Goal: Task Accomplishment & Management: Complete application form

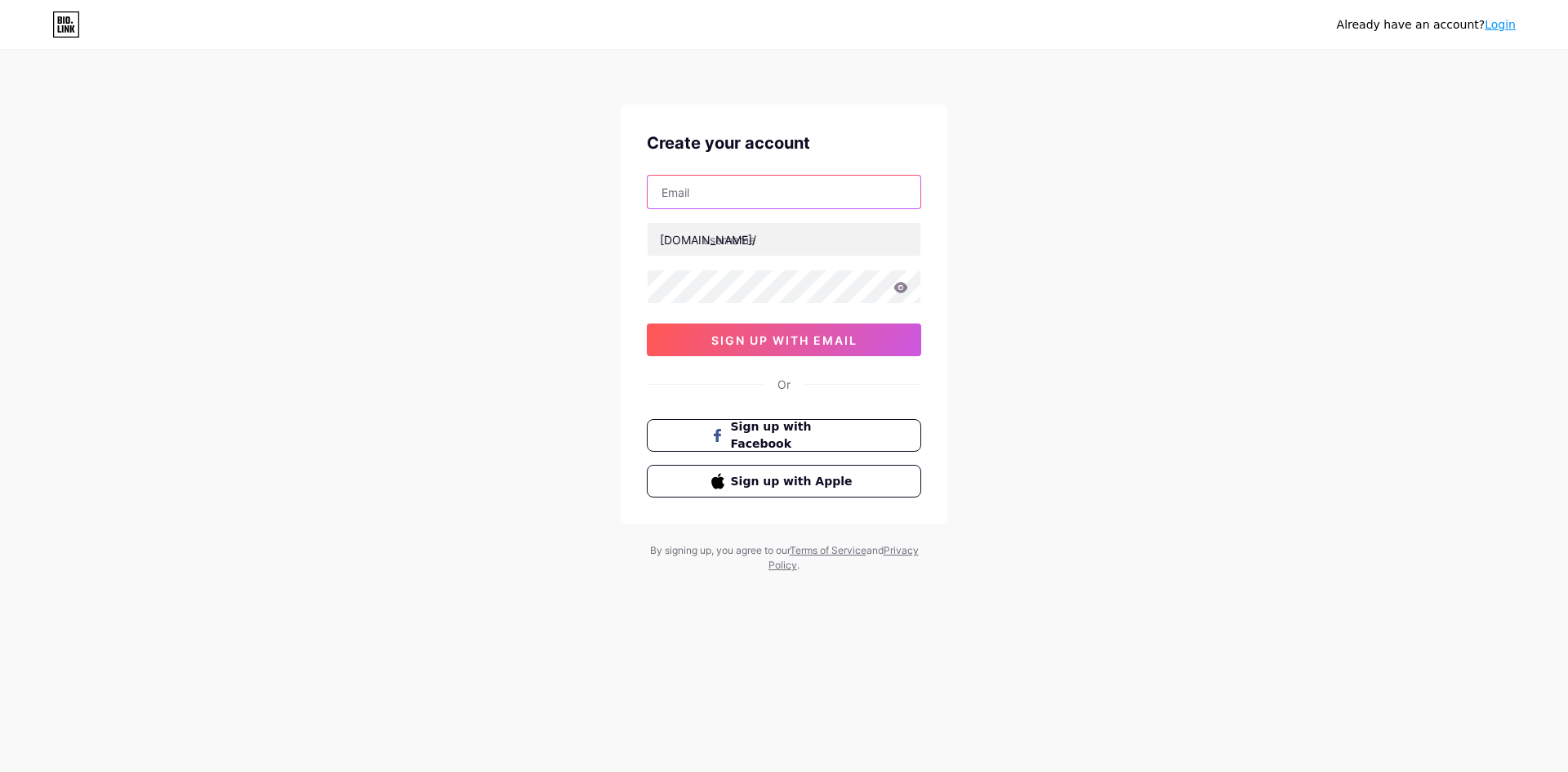
click at [732, 194] on input "text" at bounding box center [784, 192] width 273 height 33
paste input "[EMAIL_ADDRESS][DOMAIN_NAME]"
type input "[EMAIL_ADDRESS][DOMAIN_NAME]"
click at [723, 245] on input "text" at bounding box center [784, 239] width 273 height 33
paste input "suaramalamindo"
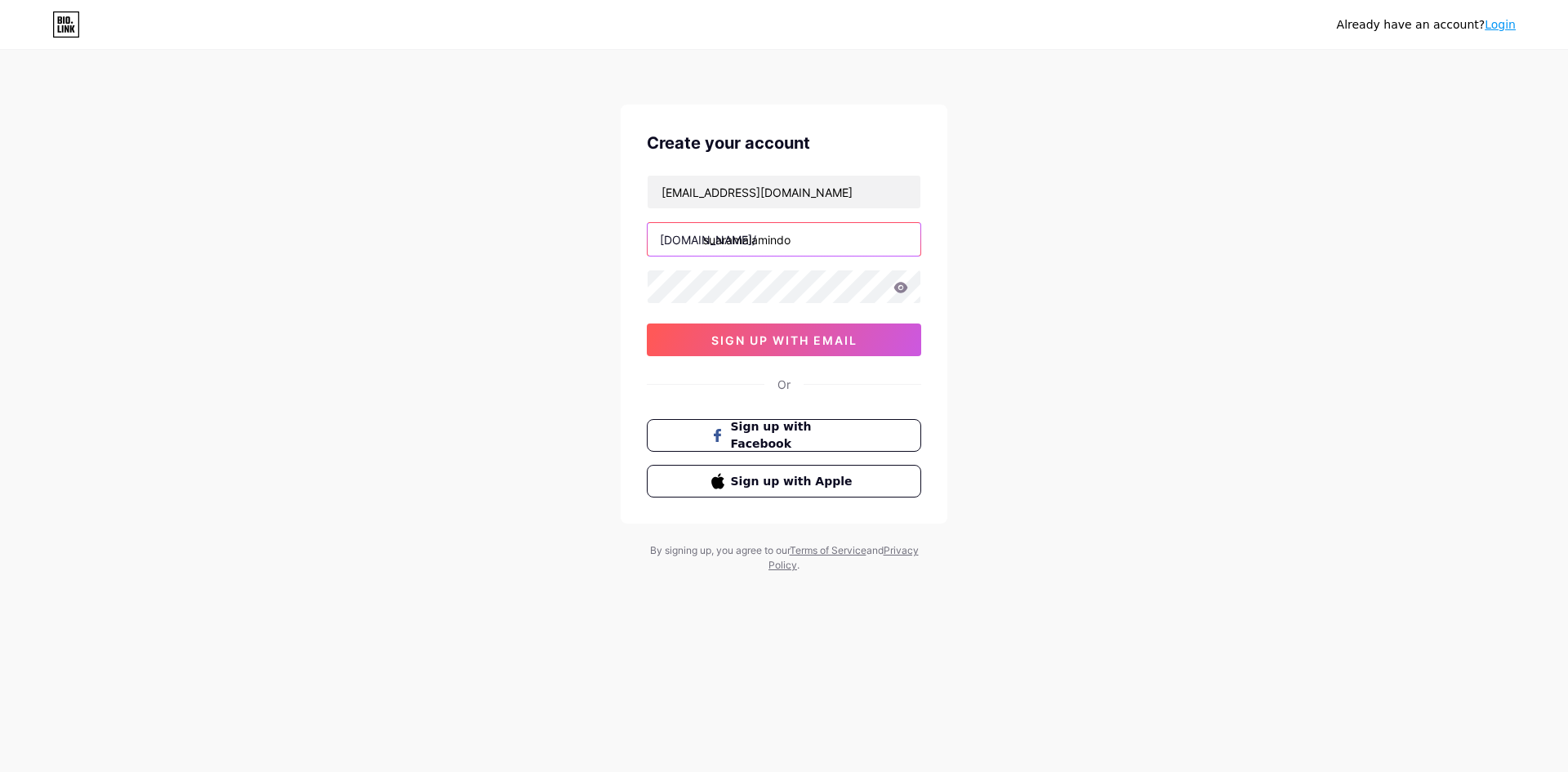
type input "suaramalamindo"
click at [744, 334] on span "sign up with email" at bounding box center [784, 341] width 146 height 14
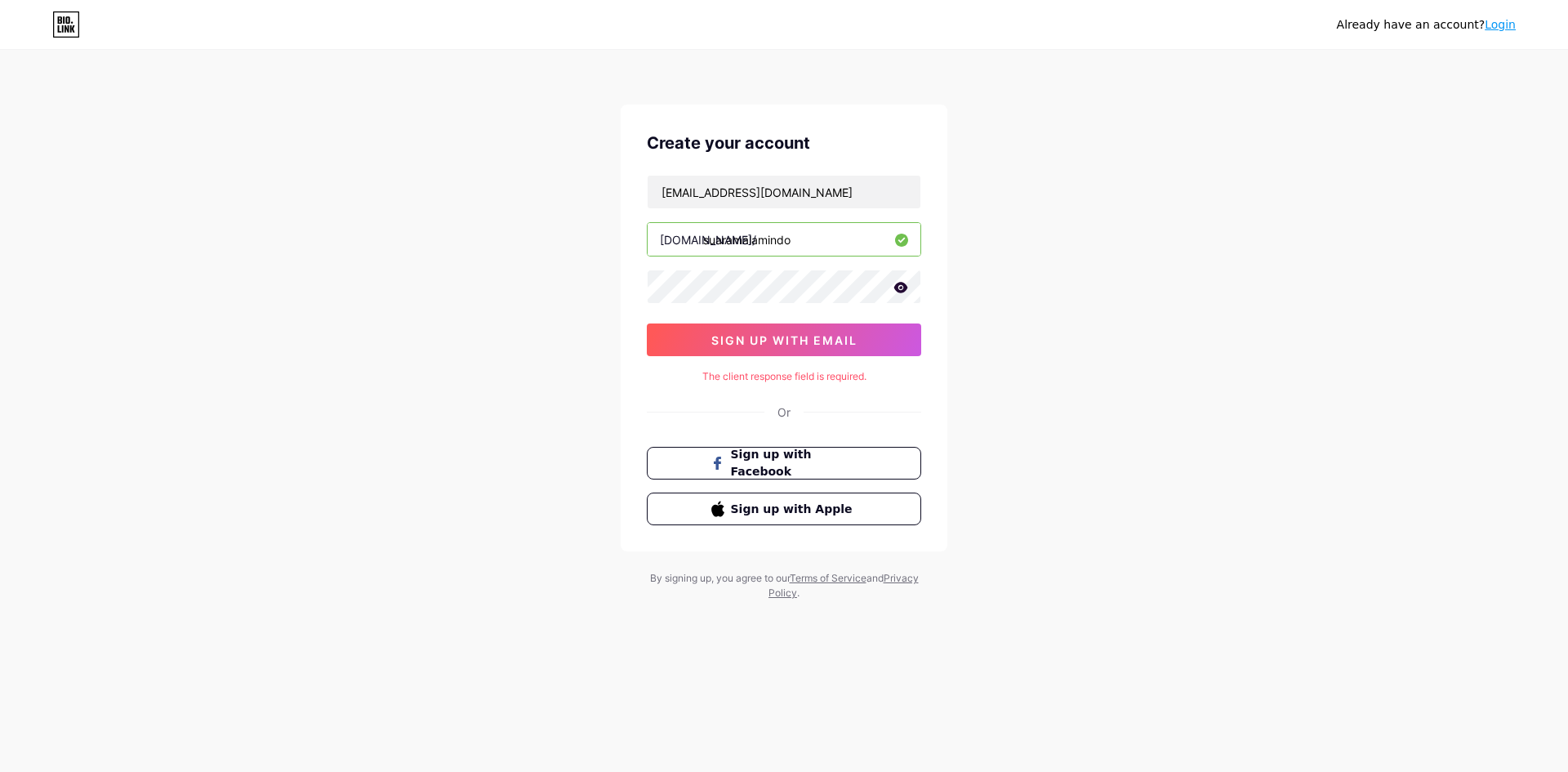
click at [1496, 26] on link "Login" at bounding box center [1500, 24] width 31 height 13
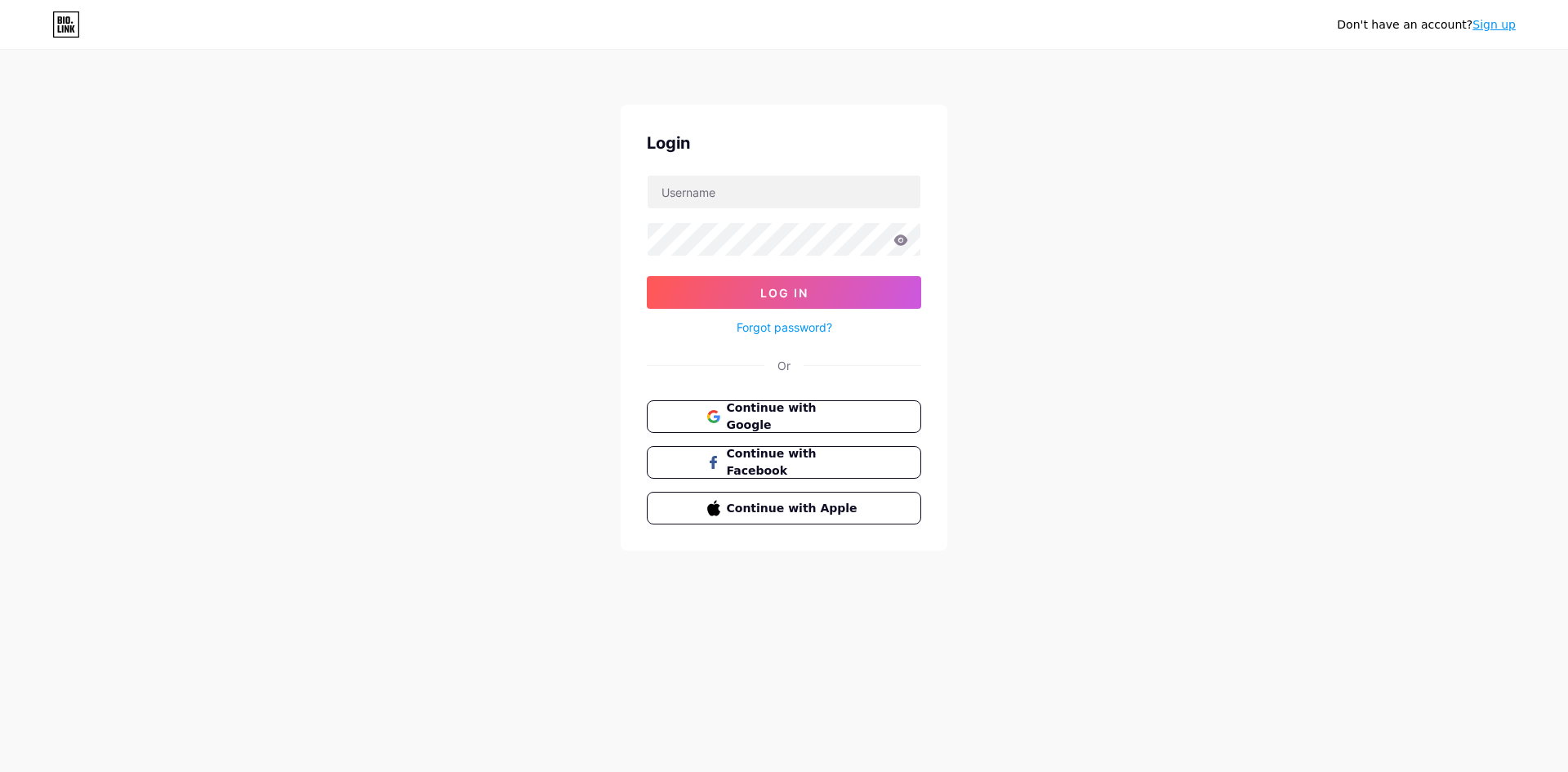
click at [769, 210] on form "Log In Forgot password?" at bounding box center [784, 256] width 275 height 163
click at [760, 192] on input "text" at bounding box center [784, 192] width 273 height 33
click at [780, 417] on span "Continue with Google" at bounding box center [793, 417] width 137 height 35
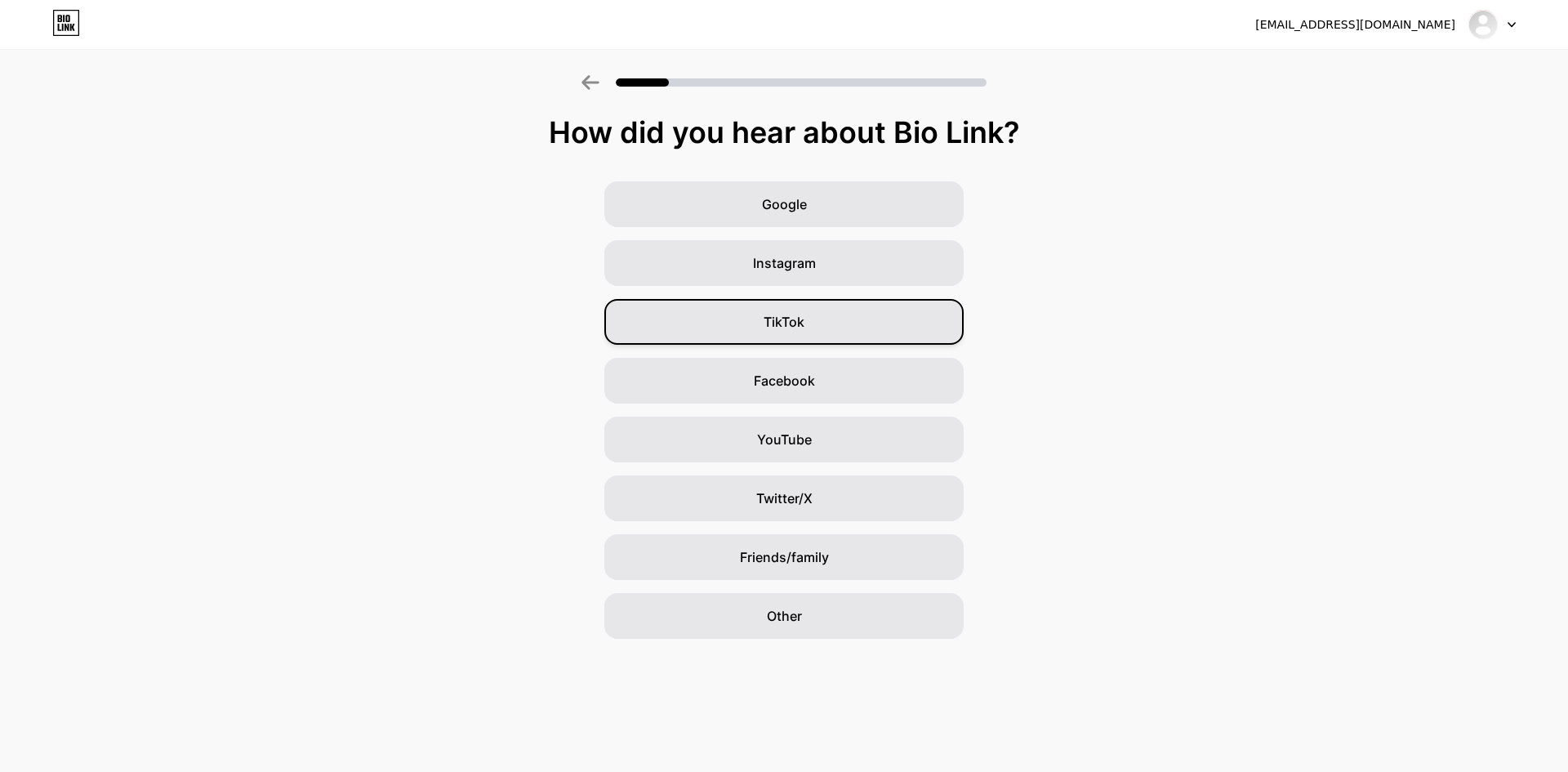
click at [709, 320] on div "TikTok" at bounding box center [784, 322] width 360 height 46
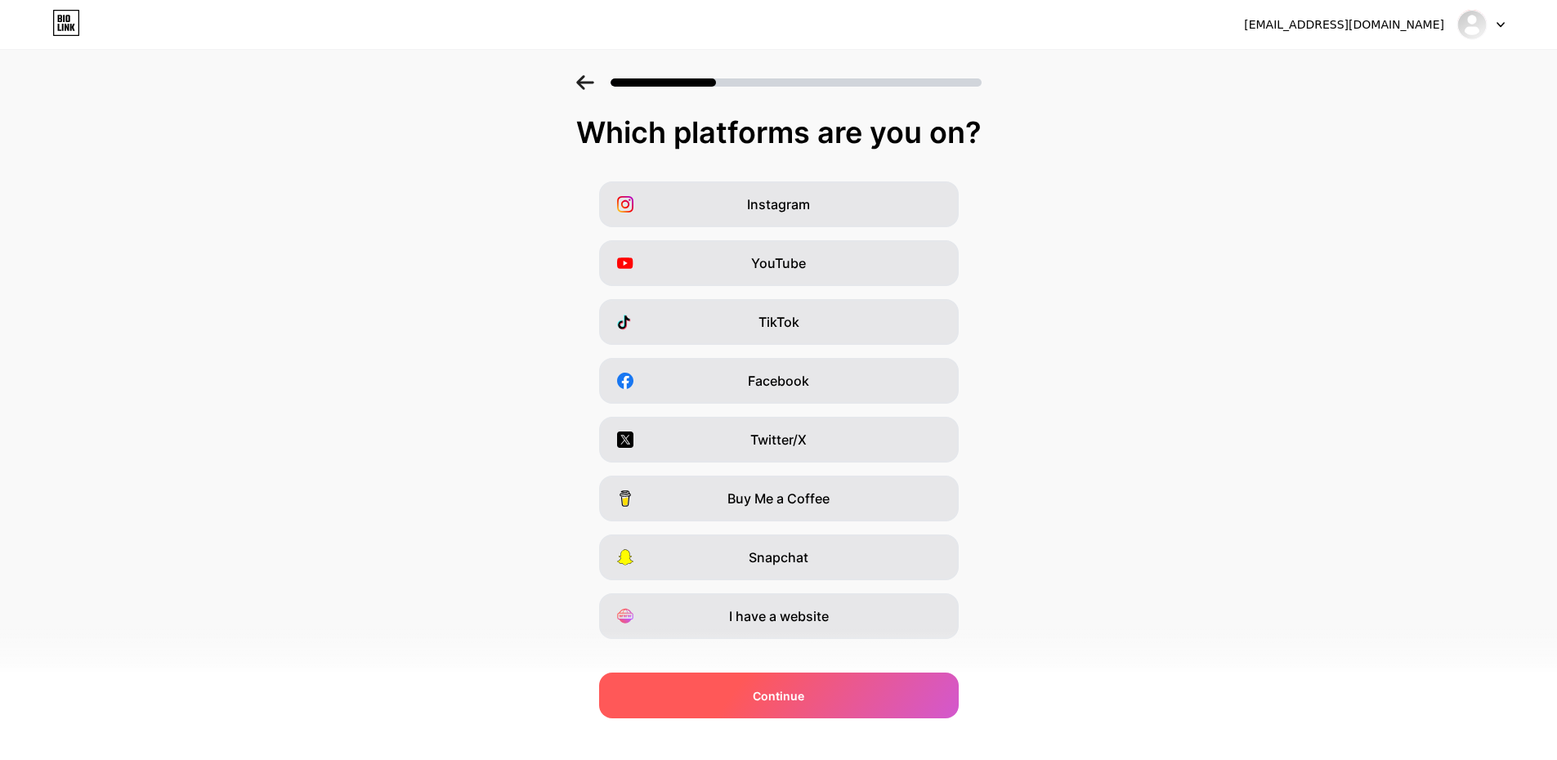
click at [825, 688] on div "Continue" at bounding box center [779, 696] width 360 height 46
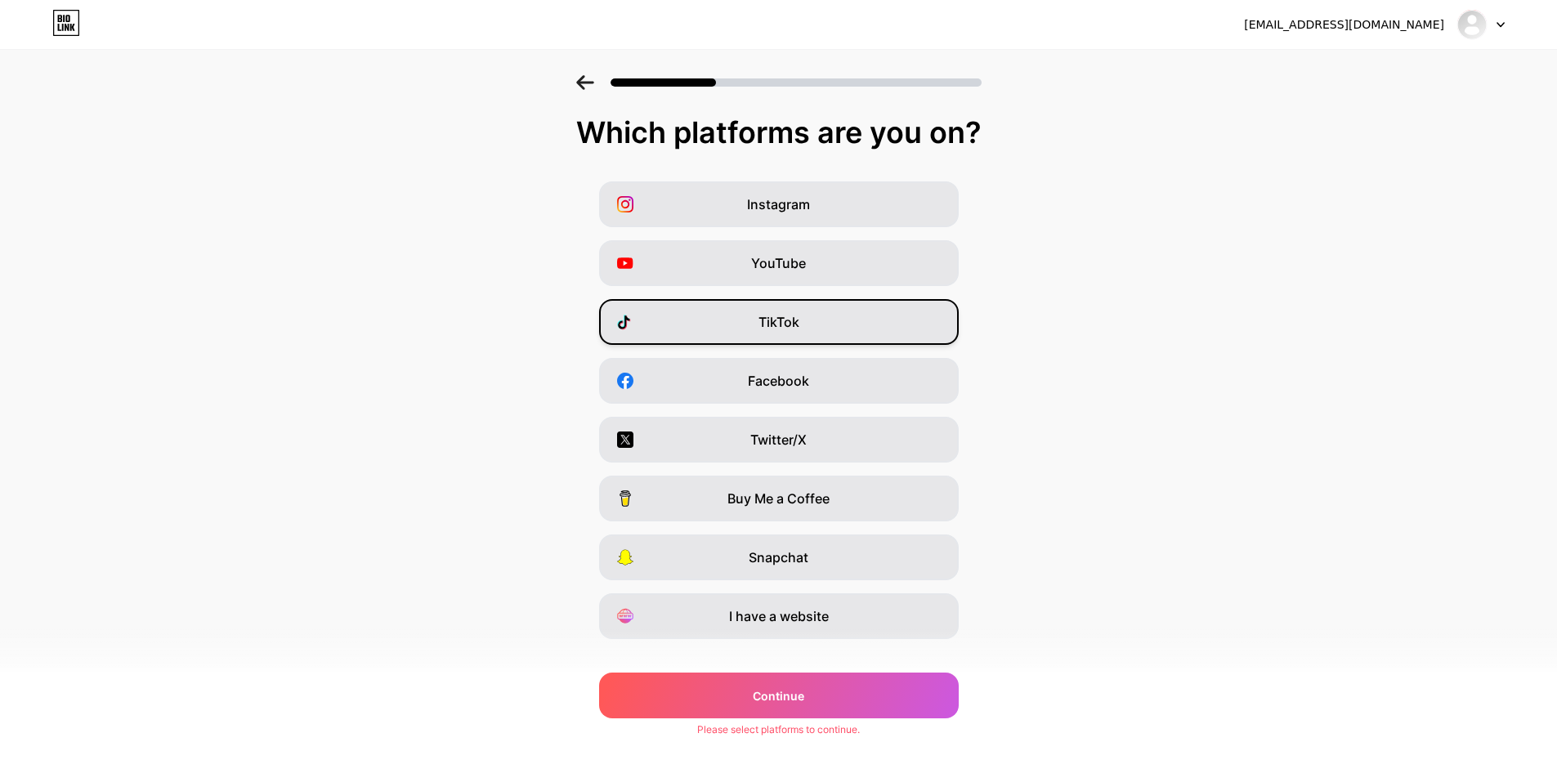
click at [788, 324] on span "TikTok" at bounding box center [779, 322] width 41 height 20
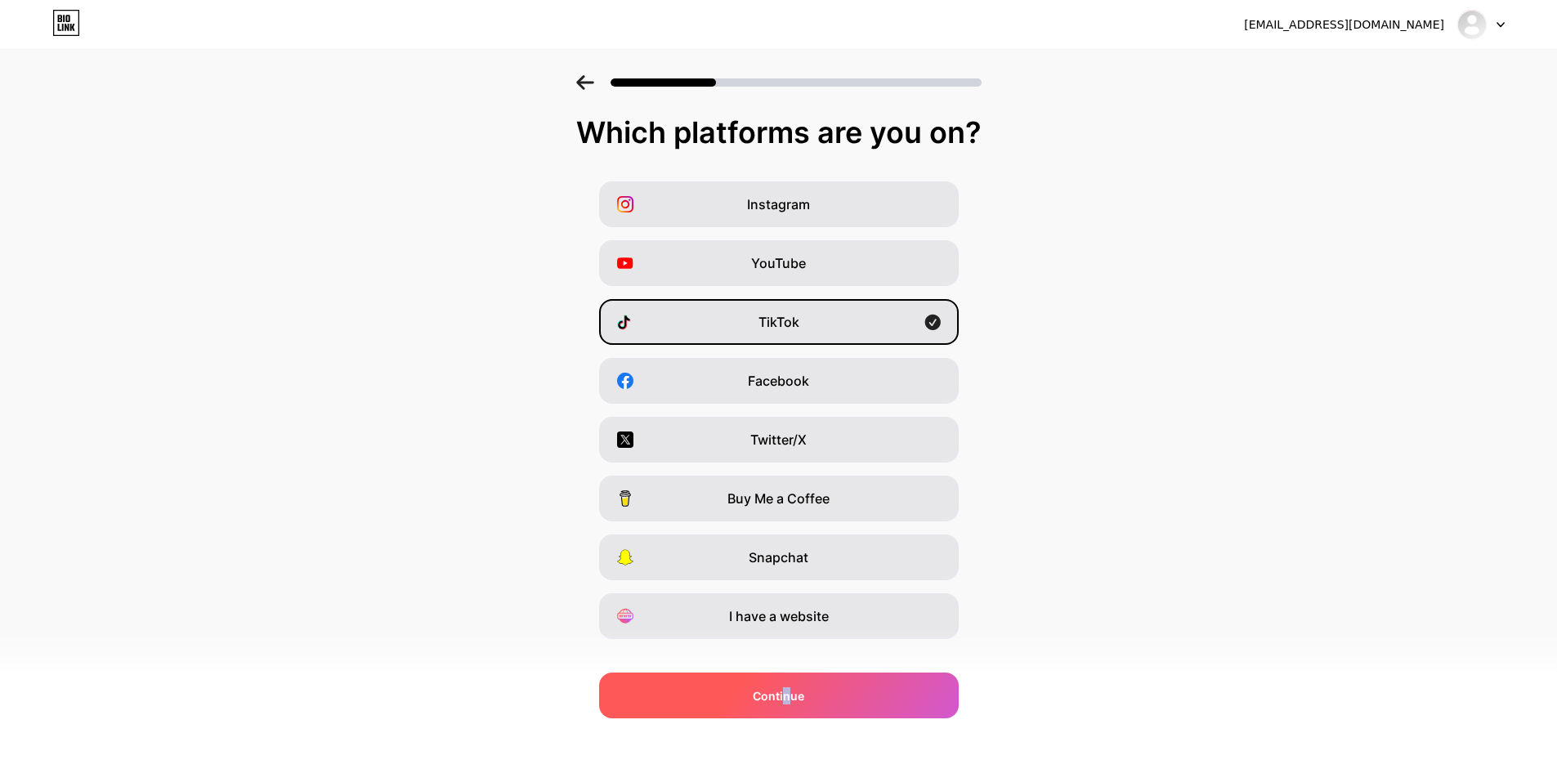
click at [792, 689] on span "Continue" at bounding box center [778, 695] width 51 height 17
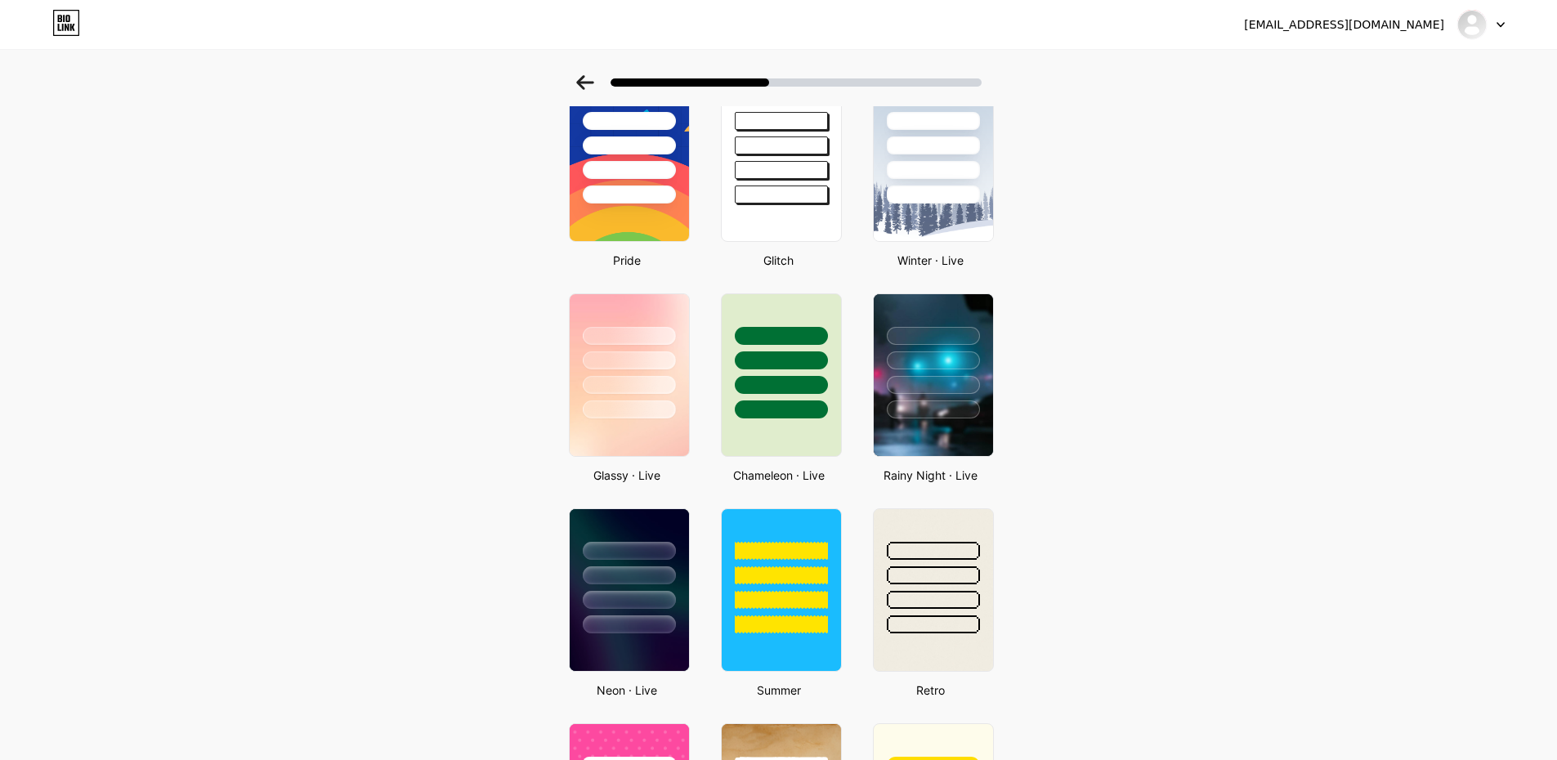
scroll to position [327, 0]
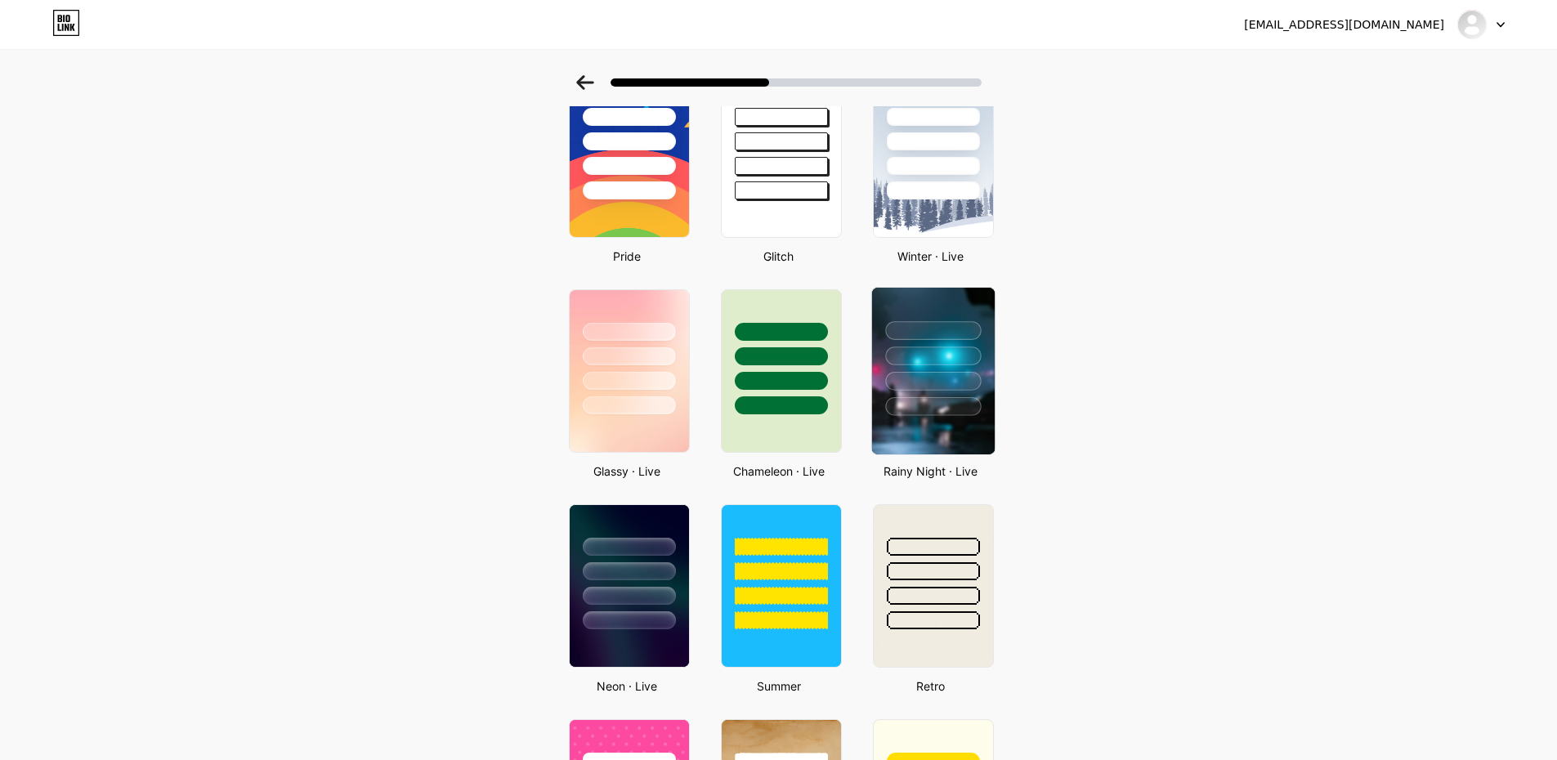
click at [976, 402] on div at bounding box center [933, 406] width 96 height 19
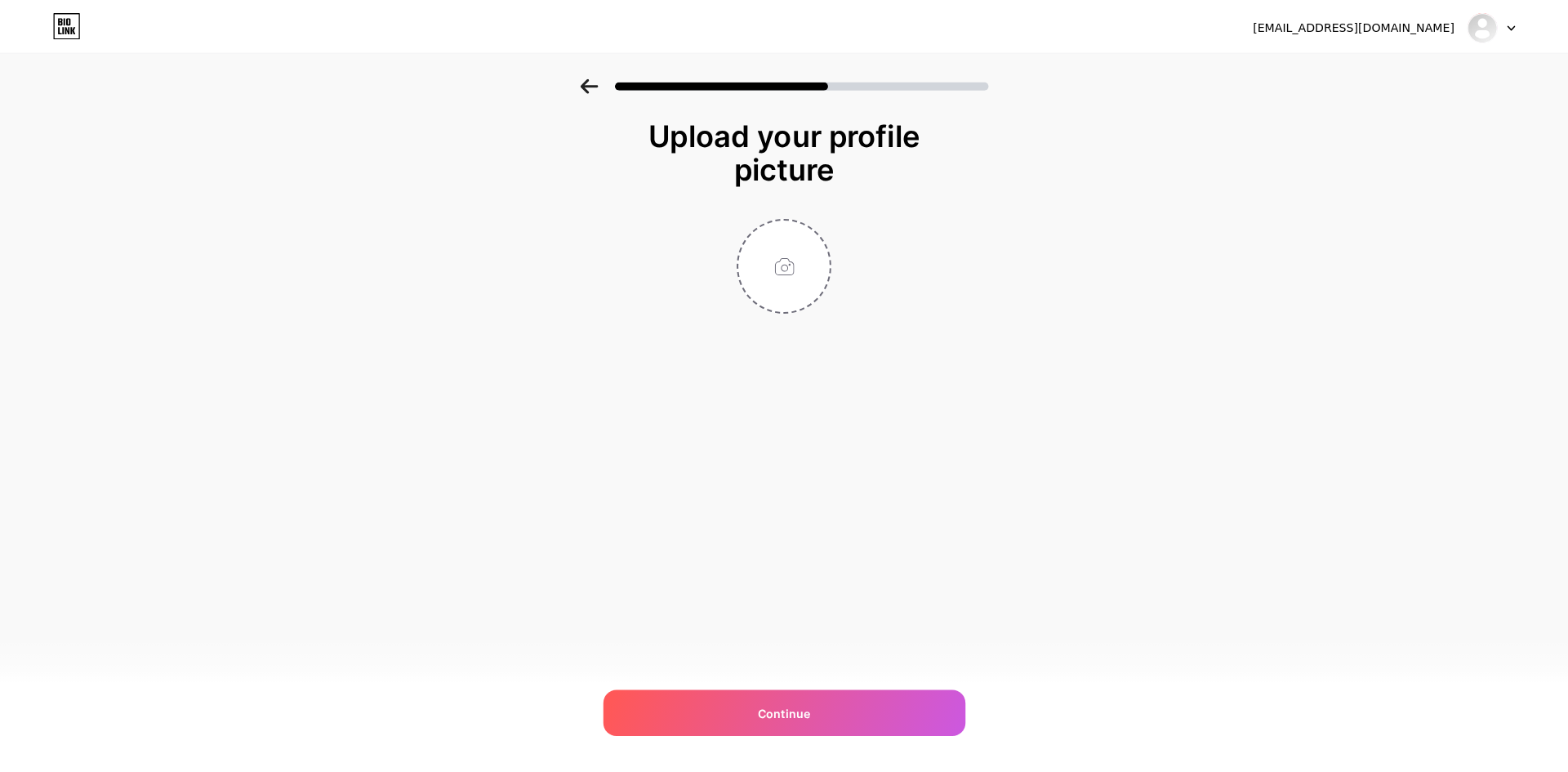
scroll to position [0, 0]
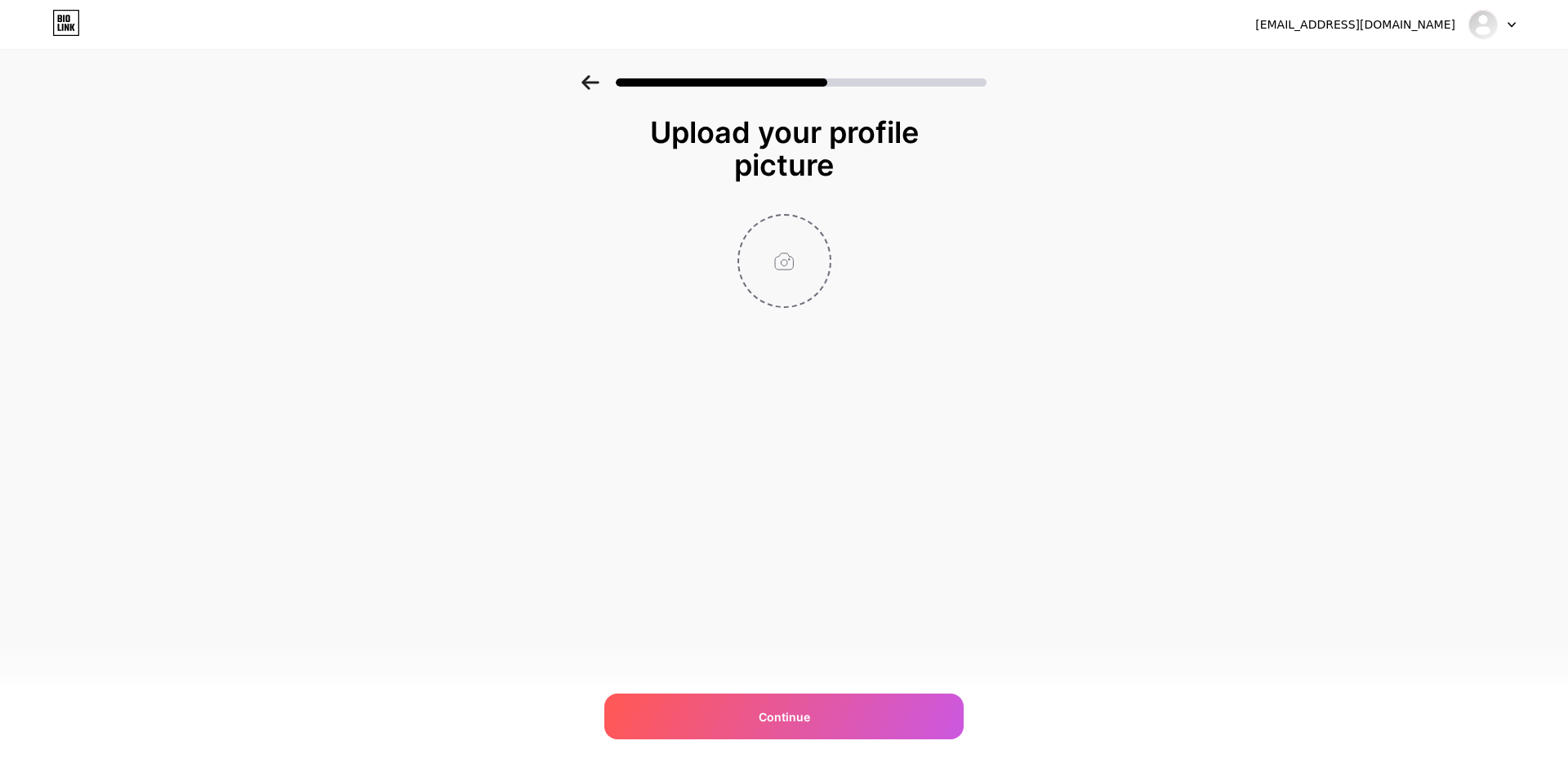
click at [799, 278] on input "file" at bounding box center [784, 261] width 91 height 91
click at [799, 258] on input "file" at bounding box center [784, 261] width 91 height 91
type input "C:\fakepath\Flux_Dev_A_mysterious_and_atmospheric_logo_design_for_a_podcas_3.jpg"
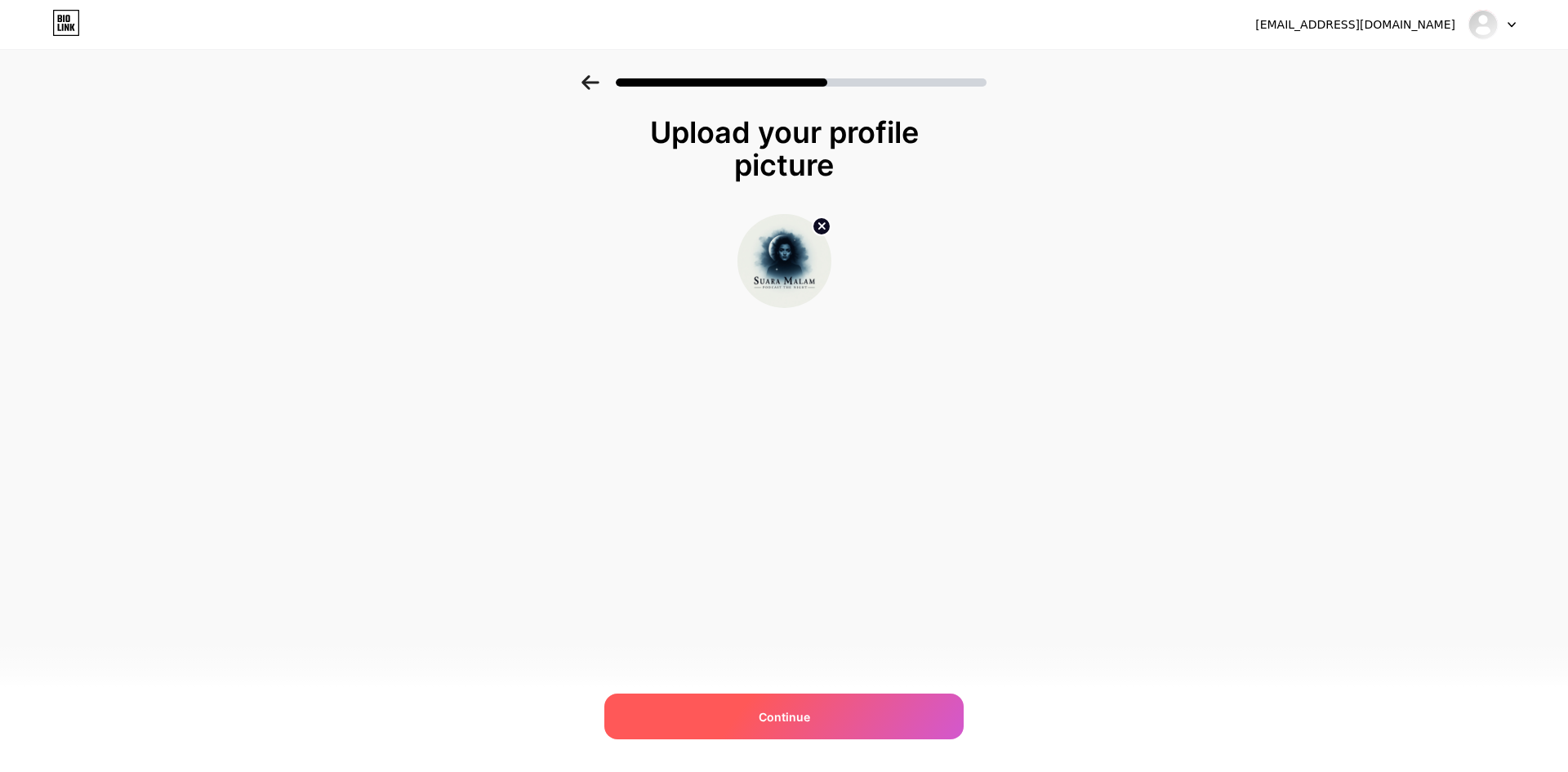
click at [811, 732] on div "Continue" at bounding box center [784, 717] width 360 height 46
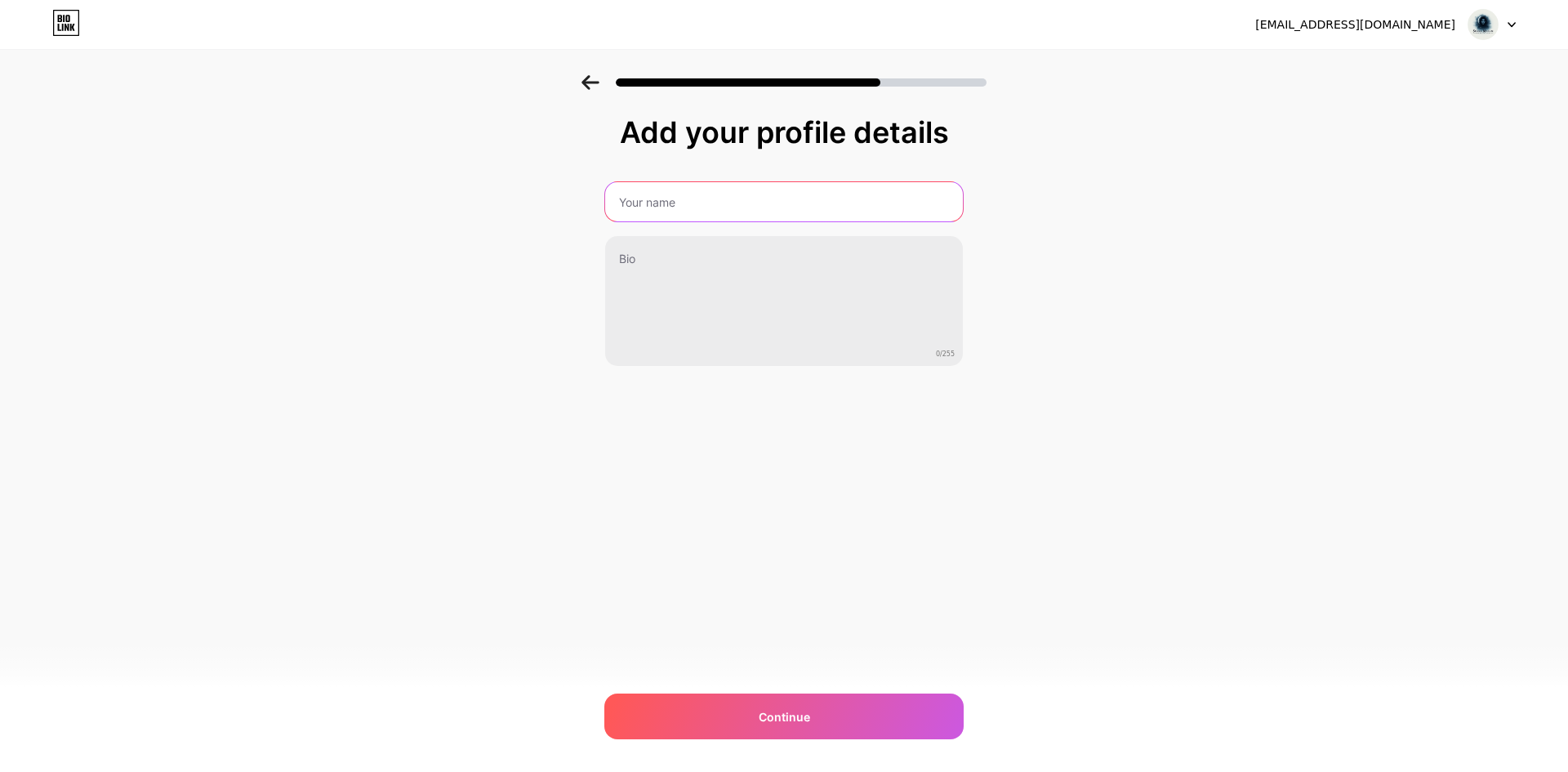
click at [671, 204] on input "text" at bounding box center [784, 201] width 358 height 39
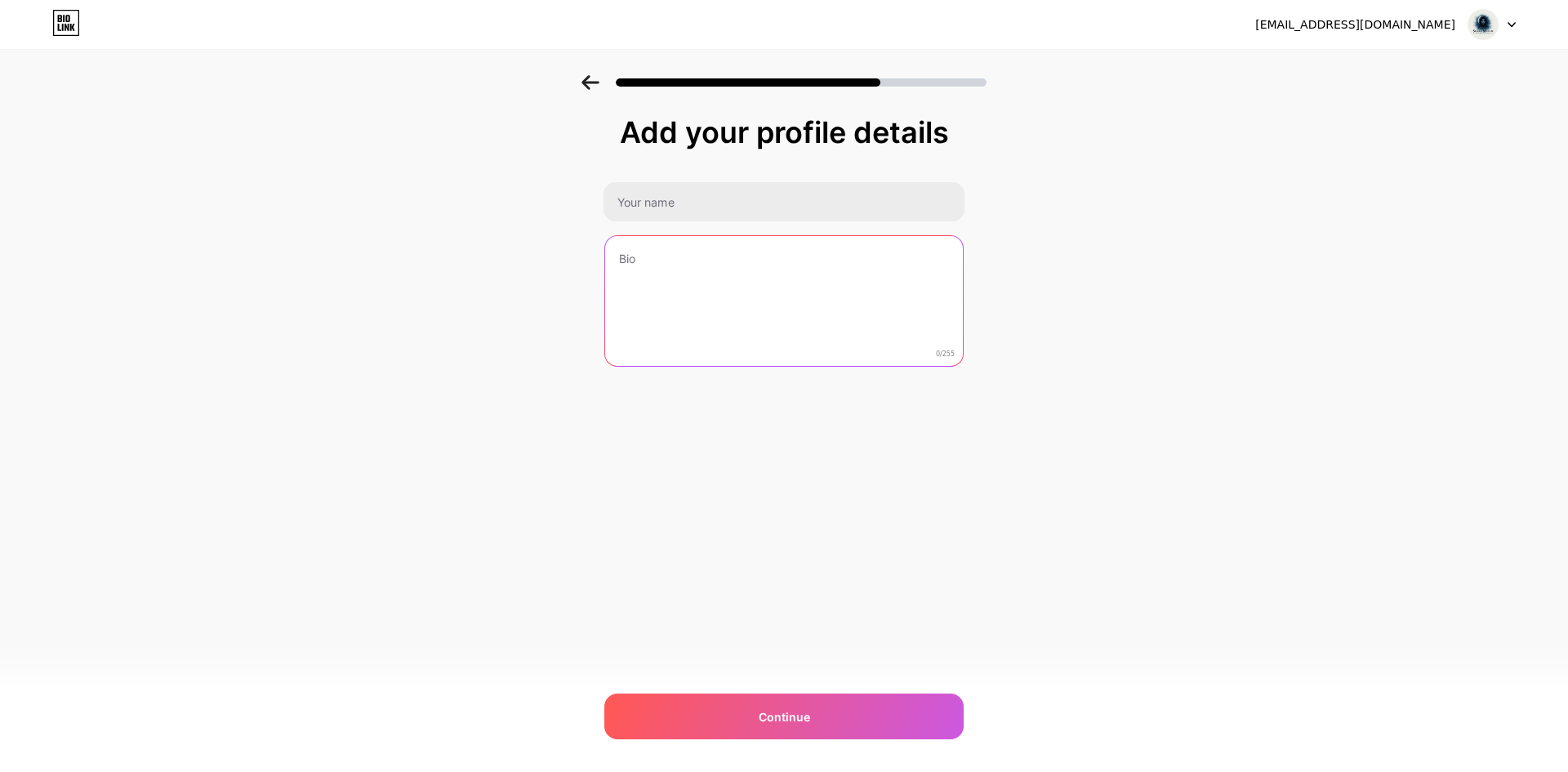
click at [674, 274] on textarea at bounding box center [784, 302] width 358 height 132
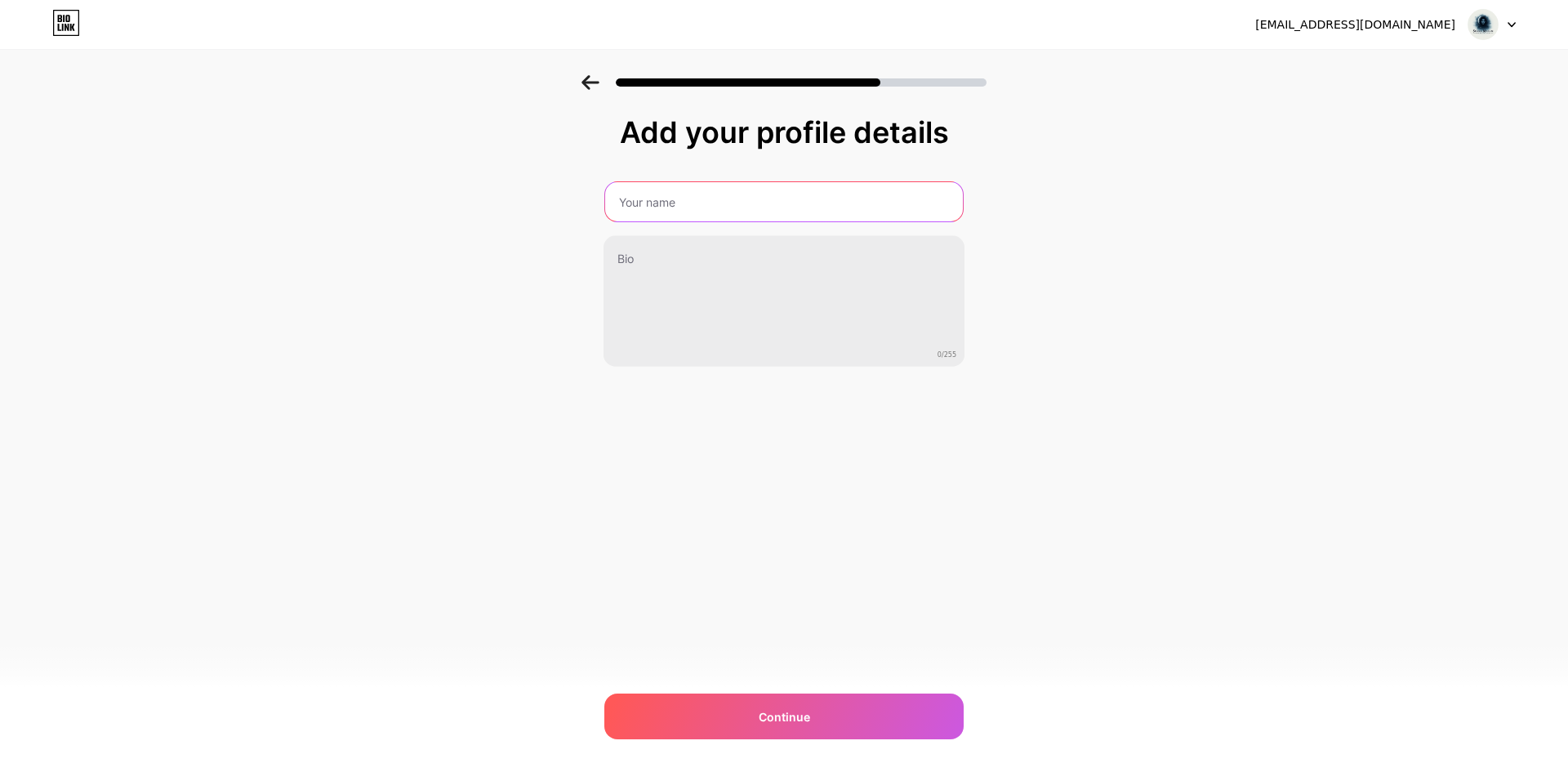
click at [668, 200] on input "text" at bounding box center [784, 201] width 358 height 39
paste input "SuaraMalamIndo"
type input "SuaraMalamIndo"
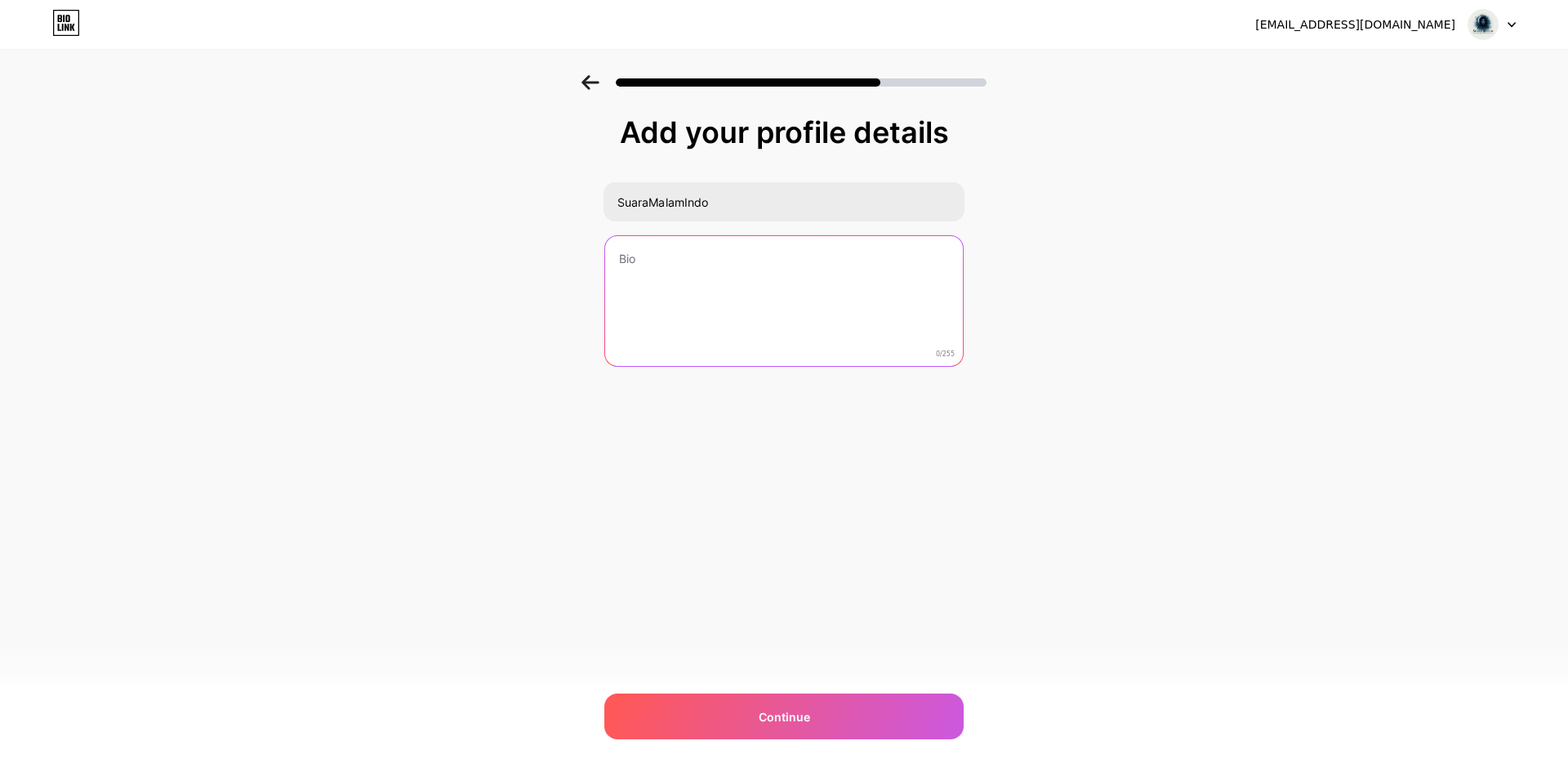
click at [688, 258] on textarea at bounding box center [784, 302] width 358 height 132
paste textarea "SuaraMalamIndo"
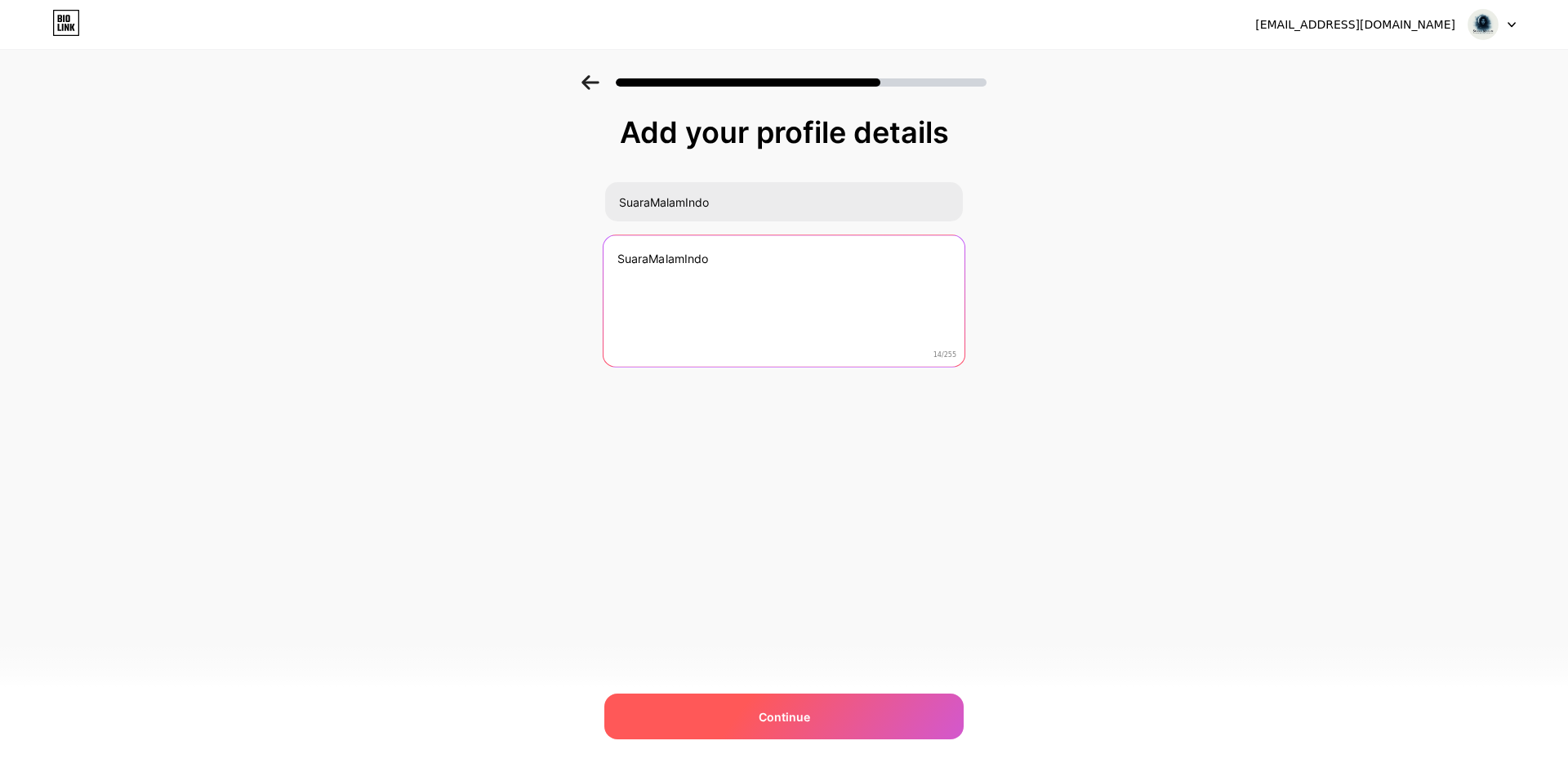
type textarea "SuaraMalamIndo"
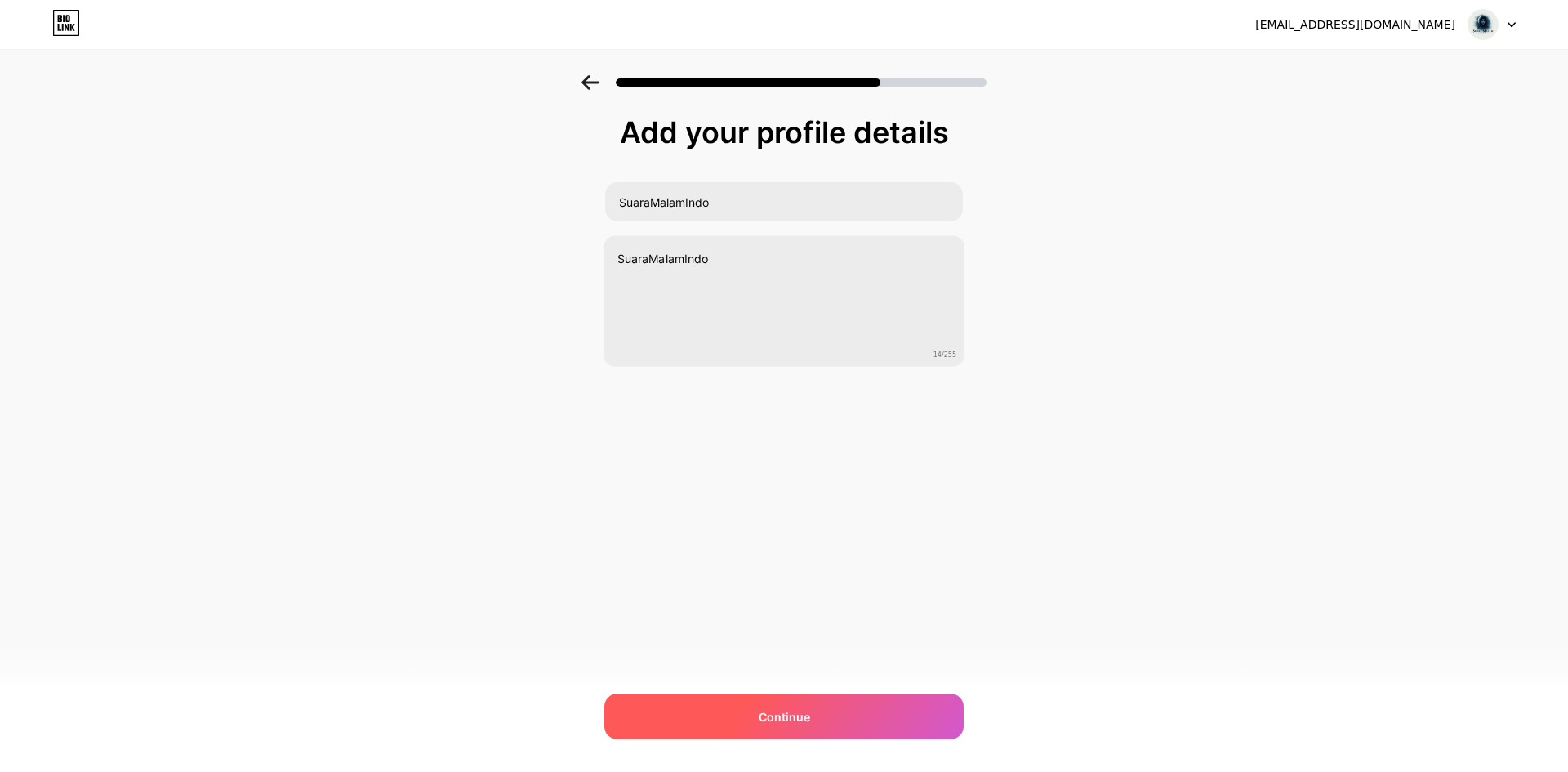
click at [794, 701] on div "Continue" at bounding box center [784, 717] width 360 height 46
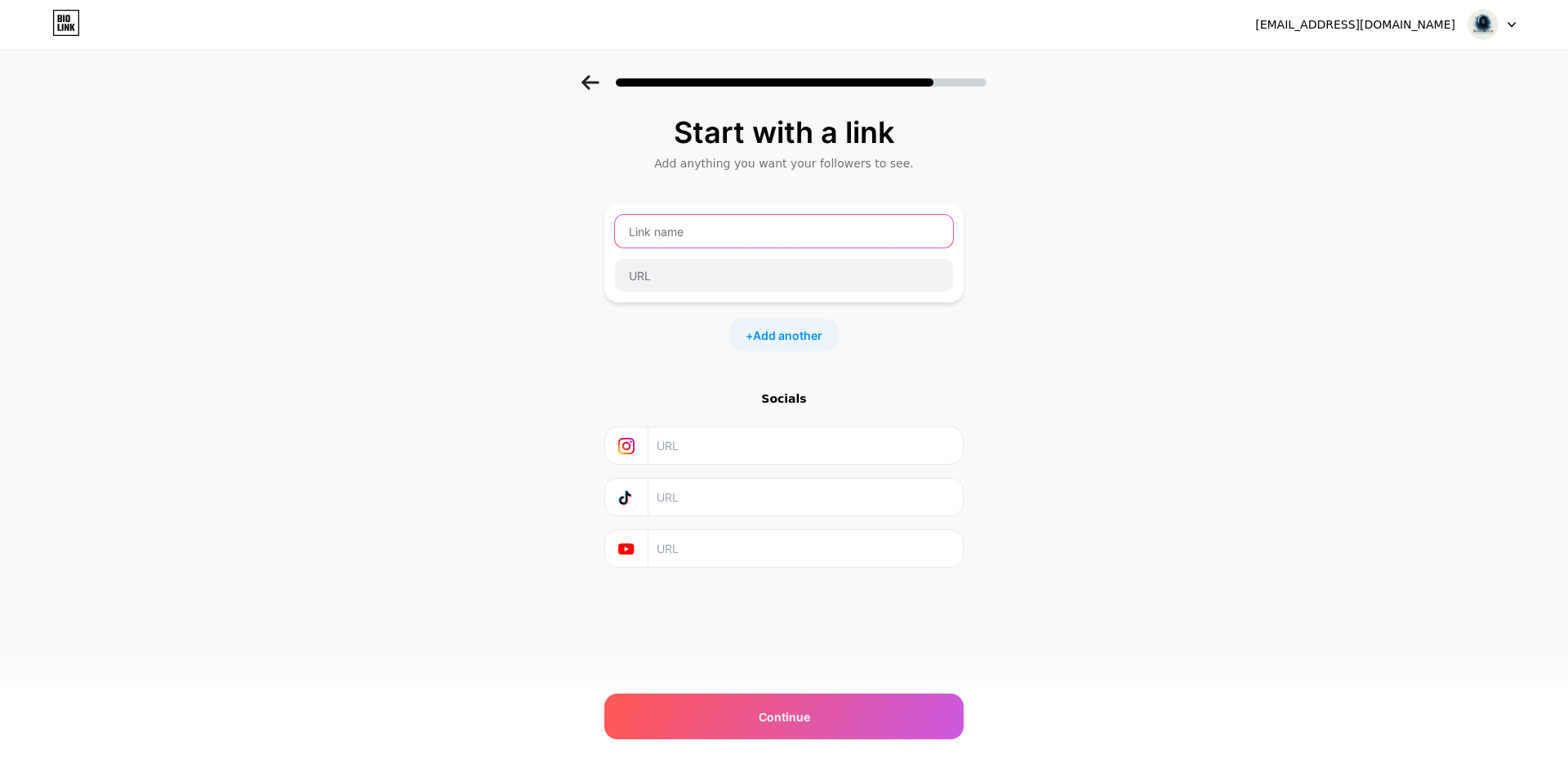
click at [694, 241] on input "text" at bounding box center [784, 231] width 338 height 33
click at [695, 559] on input "text" at bounding box center [804, 549] width 297 height 37
click at [691, 557] on input "text" at bounding box center [804, 549] width 297 height 37
paste input "https://www.youtube.com/@SuaraMalamIndo"
type input "https://www.youtube.com/@SuaraMalamIndo"
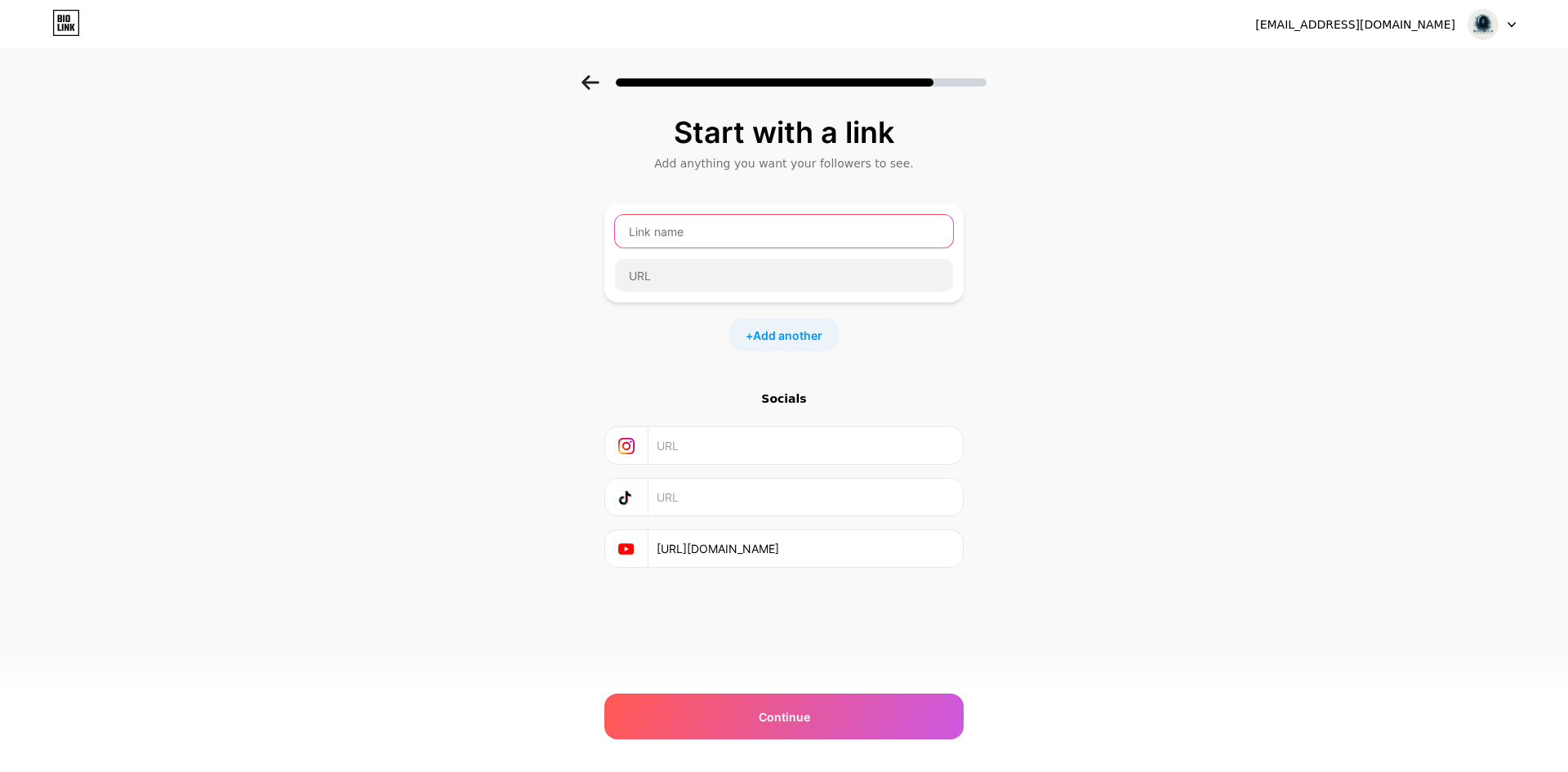
click at [700, 231] on input "text" at bounding box center [784, 231] width 338 height 33
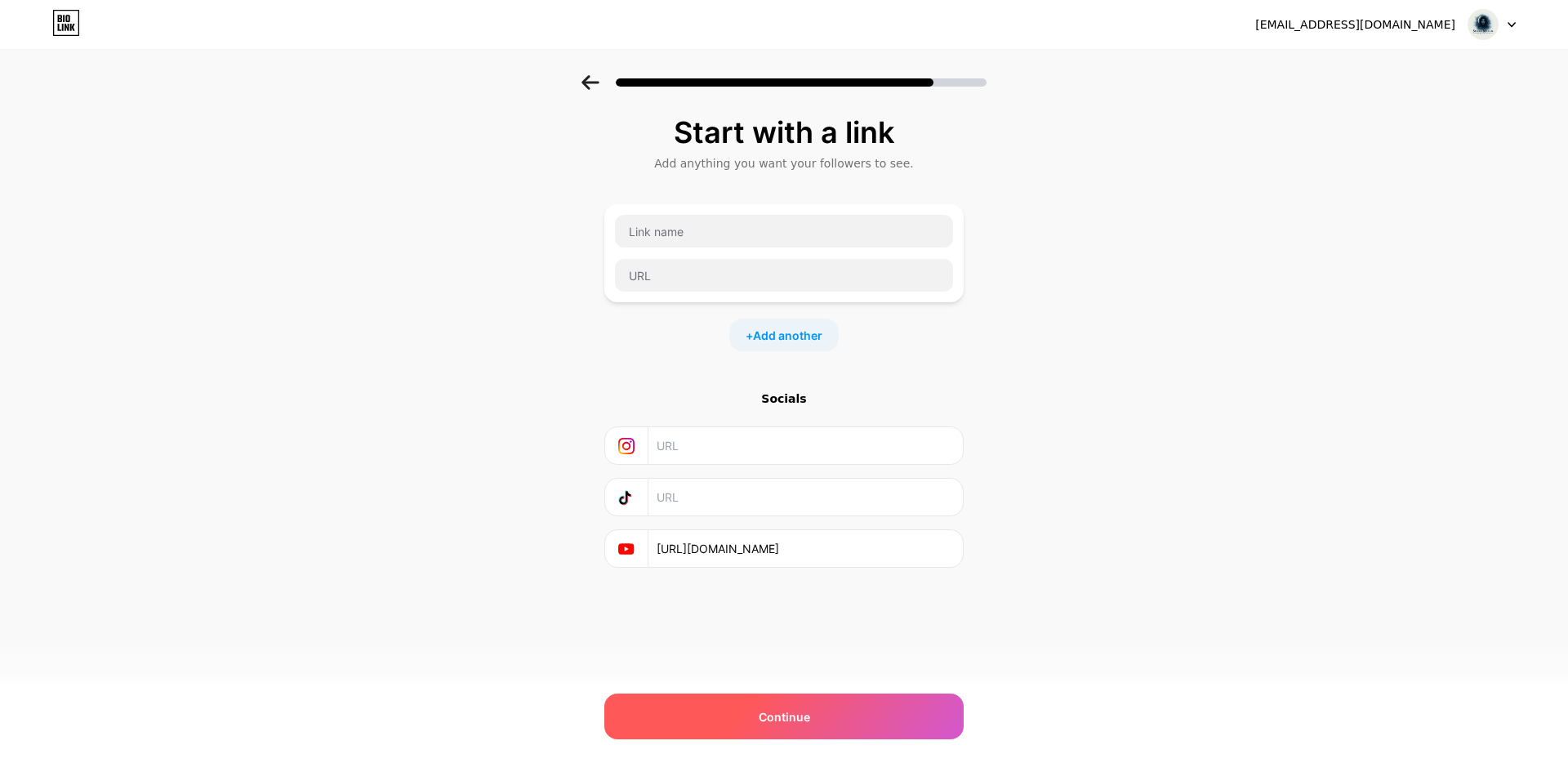
click at [825, 721] on div "Continue" at bounding box center [784, 717] width 360 height 46
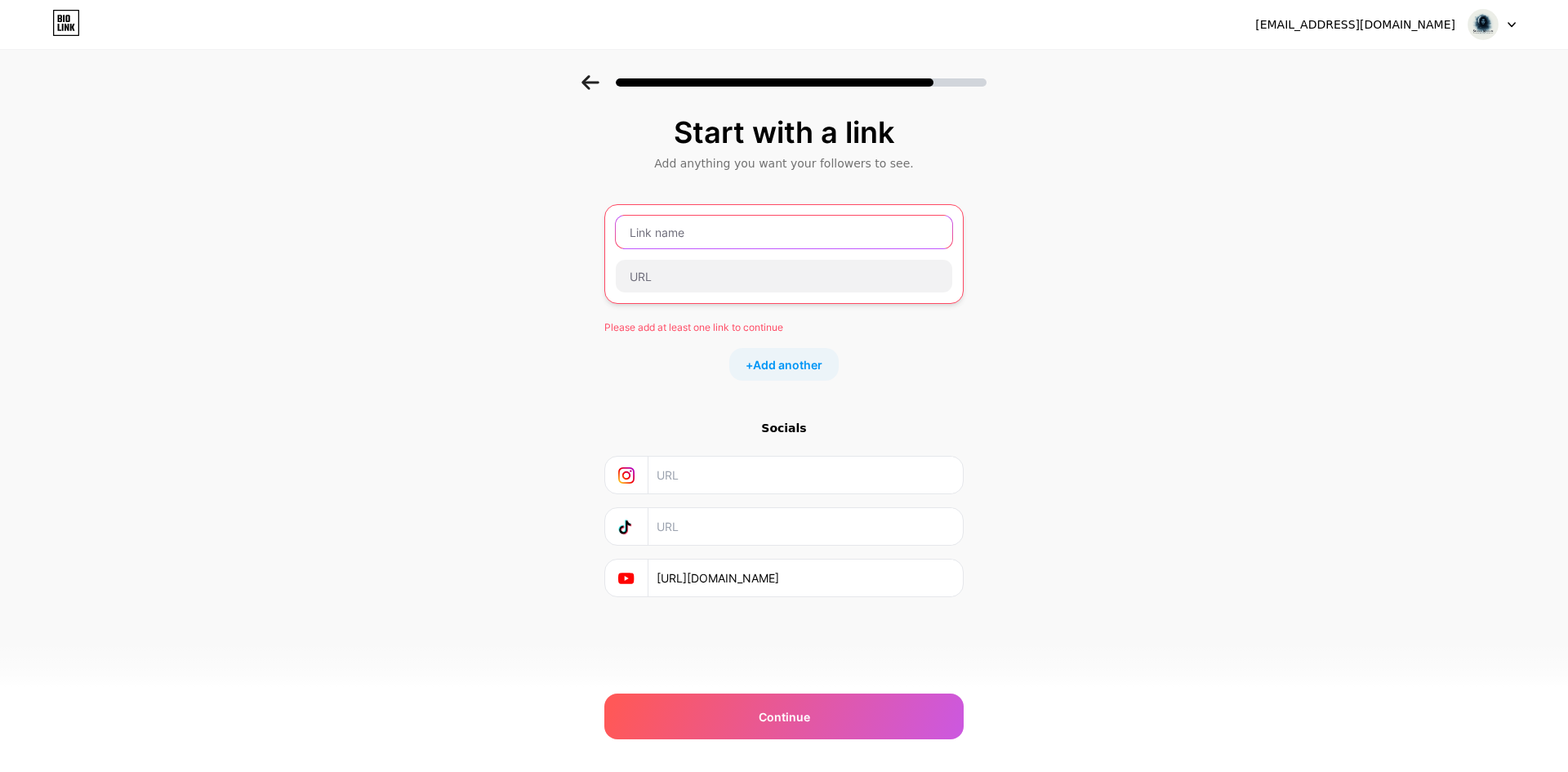
click at [655, 248] on input "text" at bounding box center [784, 232] width 337 height 33
paste input "https://www.youtube.com/@SuaraMalamIndo"
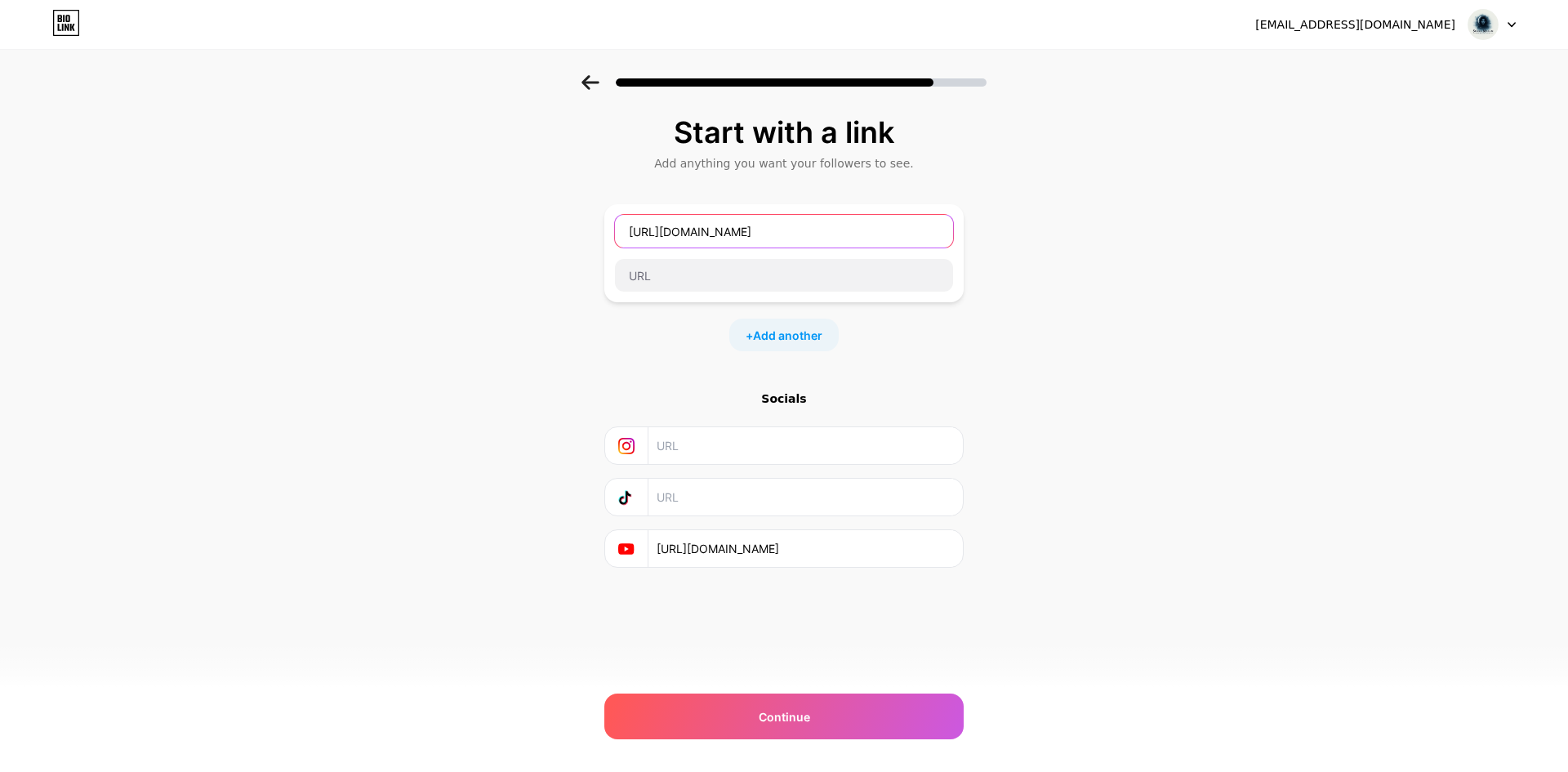
drag, startPoint x: 782, startPoint y: 235, endPoint x: 576, endPoint y: 232, distance: 206.0
click at [576, 232] on div "Start with a link Add anything you want your followers to see. https://www.yout…" at bounding box center [784, 362] width 1568 height 575
type input "SuaraMalamIndo"
click at [629, 267] on input "text" at bounding box center [784, 275] width 338 height 33
paste input "https://www.youtube.com/@SuaraMalamIndo"
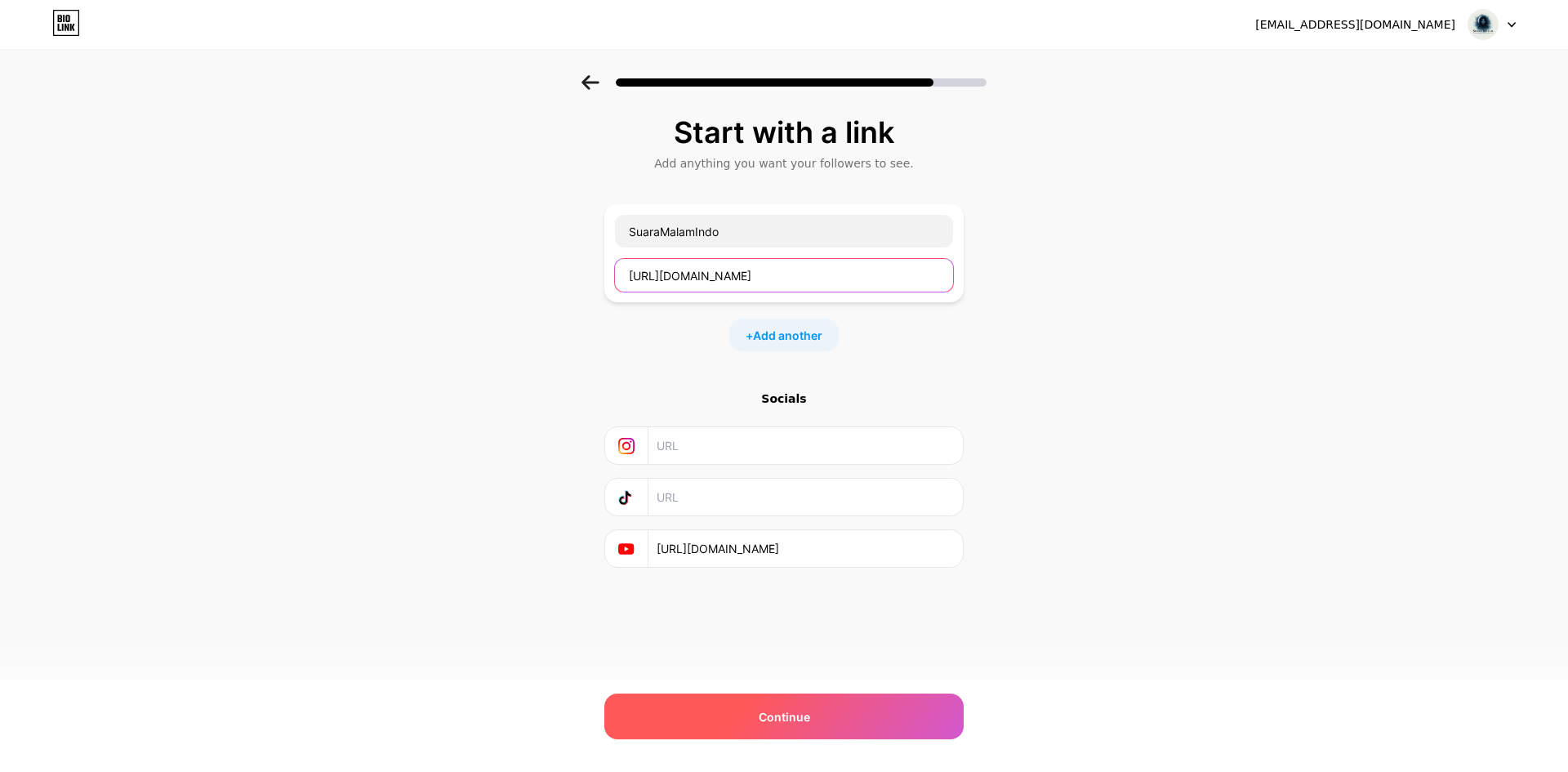
type input "https://www.youtube.com/@SuaraMalamIndo"
click at [789, 705] on div "Continue" at bounding box center [784, 717] width 360 height 46
click at [778, 711] on span "Continue" at bounding box center [784, 717] width 51 height 17
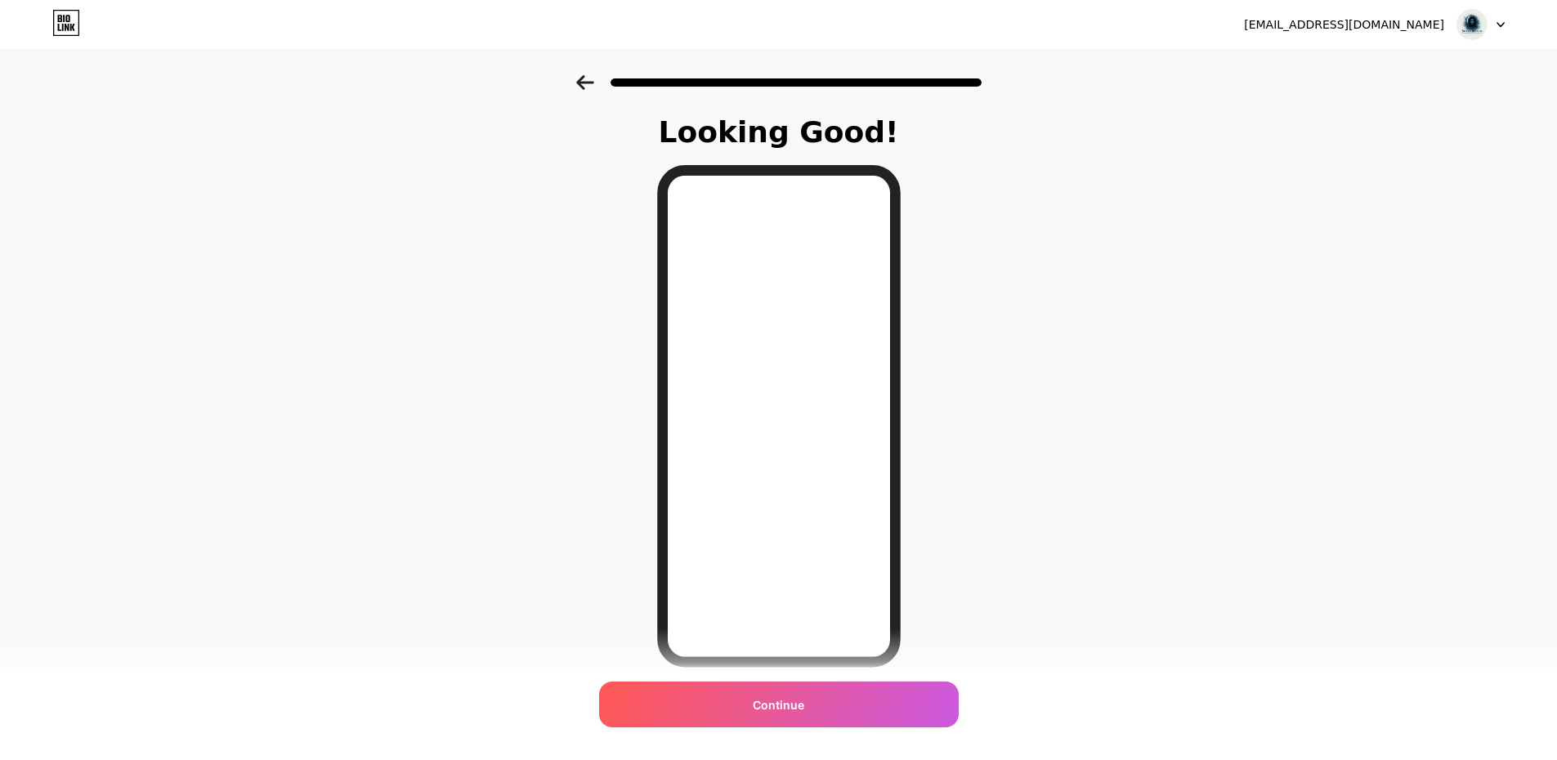
click at [901, 619] on div at bounding box center [779, 416] width 244 height 503
click at [799, 699] on span "Continue" at bounding box center [778, 704] width 51 height 17
